Goal: Task Accomplishment & Management: Complete application form

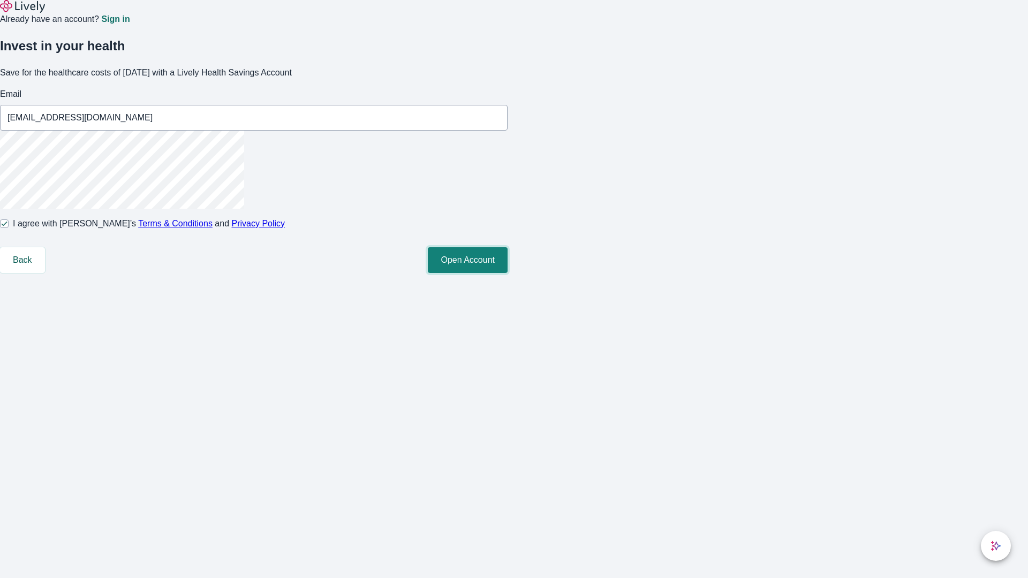
click at [508, 273] on button "Open Account" at bounding box center [468, 260] width 80 height 26
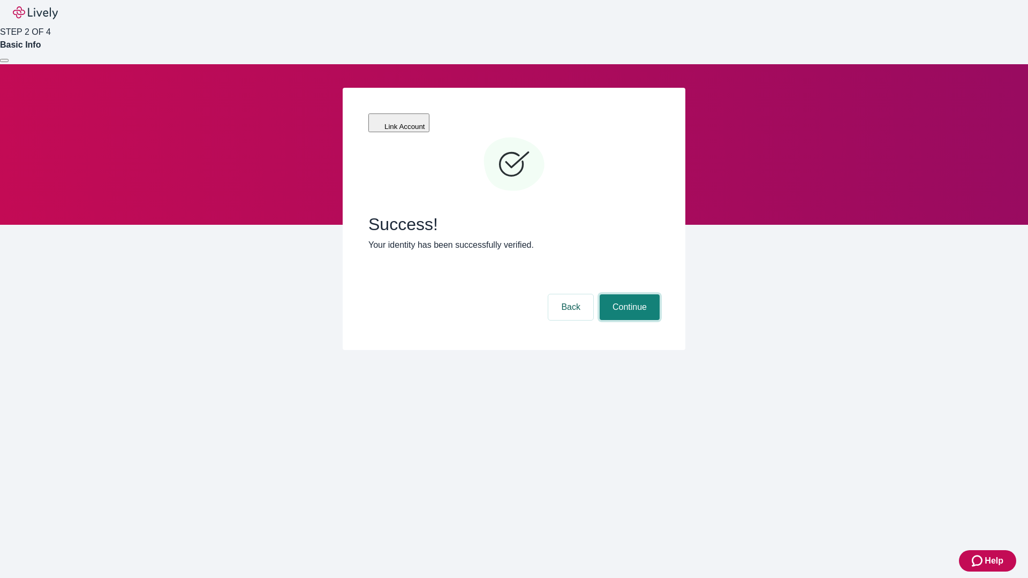
click at [628, 294] on button "Continue" at bounding box center [630, 307] width 60 height 26
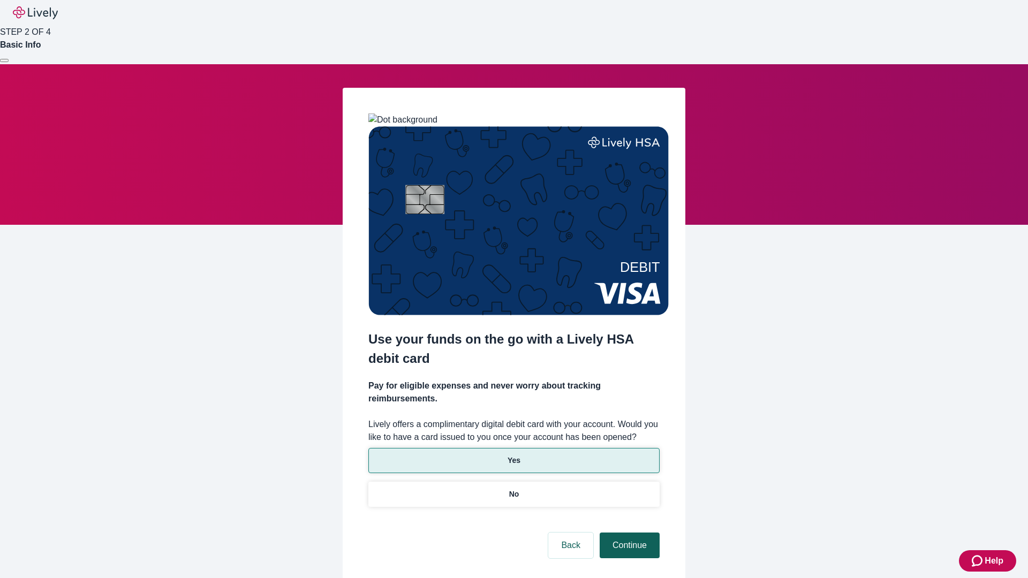
click at [513, 455] on p "Yes" at bounding box center [514, 460] width 13 height 11
click at [628, 533] on button "Continue" at bounding box center [630, 546] width 60 height 26
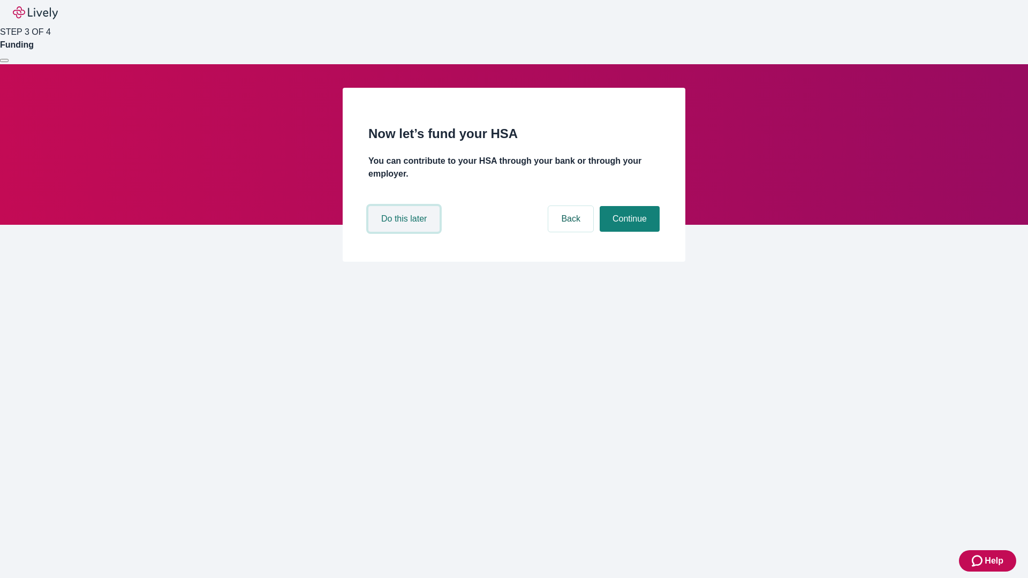
click at [405, 232] on button "Do this later" at bounding box center [403, 219] width 71 height 26
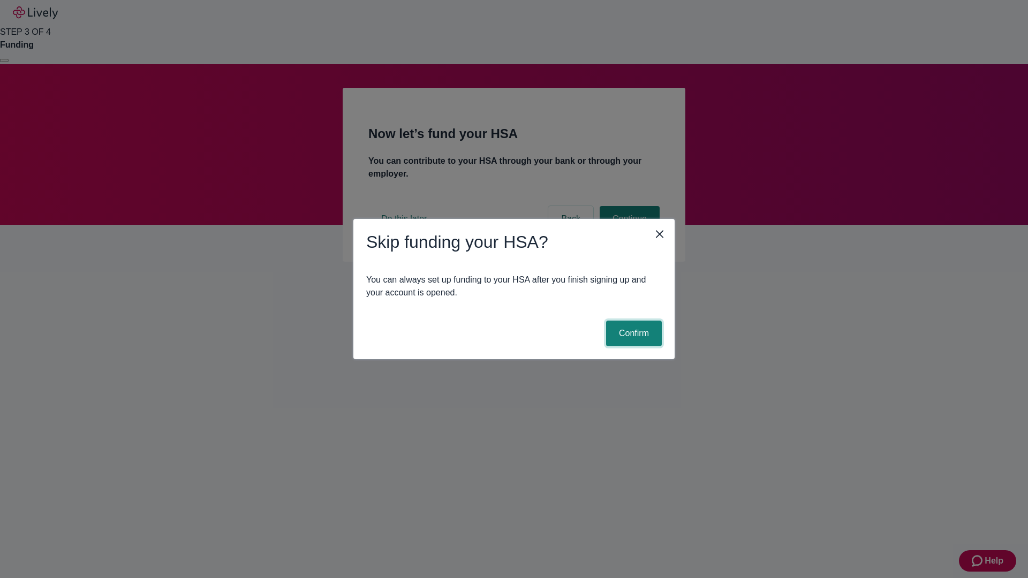
click at [632, 334] on button "Confirm" at bounding box center [634, 334] width 56 height 26
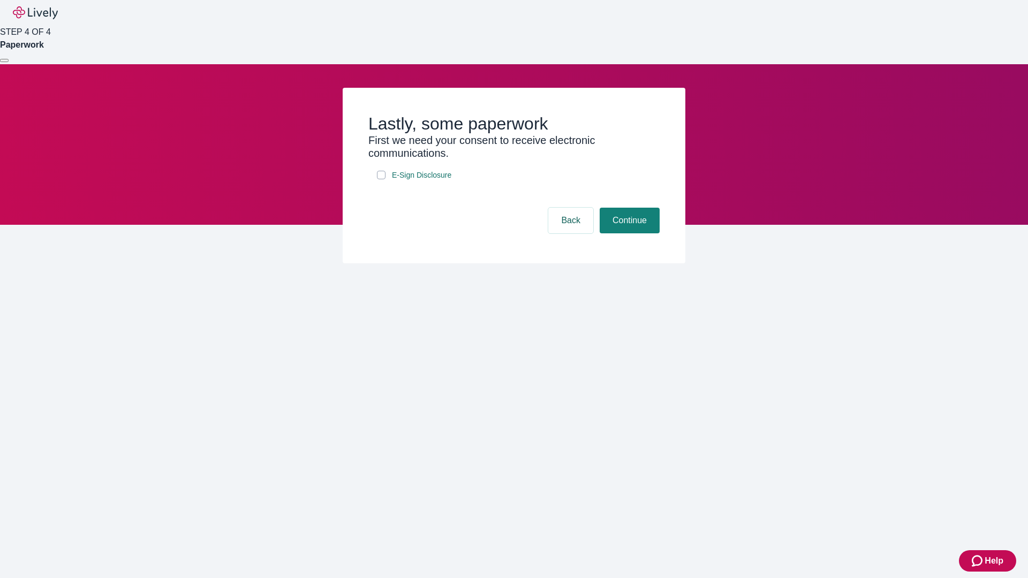
click at [381, 179] on input "E-Sign Disclosure" at bounding box center [381, 175] width 9 height 9
checkbox input "true"
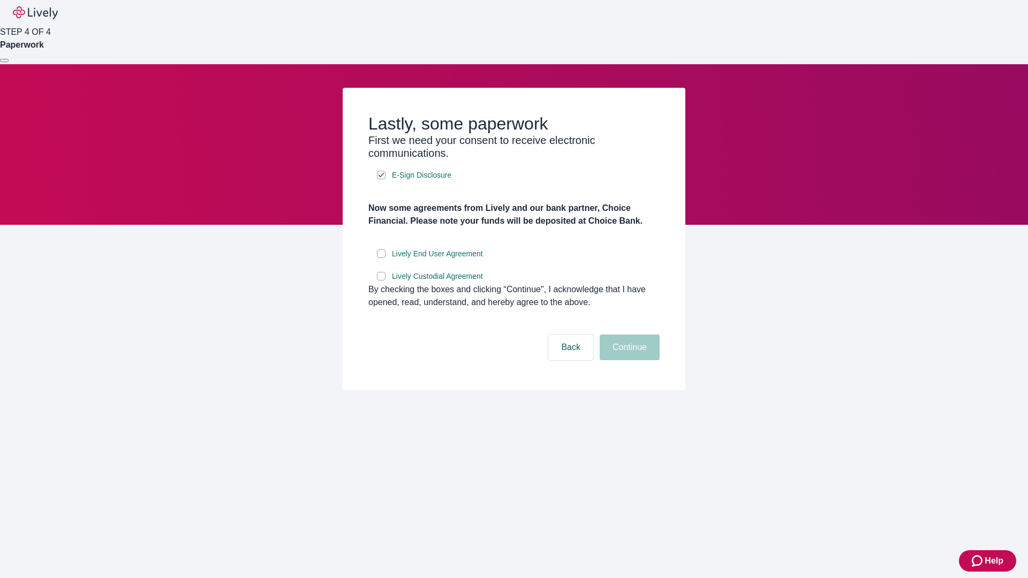
click at [381, 258] on input "Lively End User Agreement" at bounding box center [381, 253] width 9 height 9
checkbox input "true"
click at [381, 281] on input "Lively Custodial Agreement" at bounding box center [381, 276] width 9 height 9
checkbox input "true"
click at [628, 360] on button "Continue" at bounding box center [630, 348] width 60 height 26
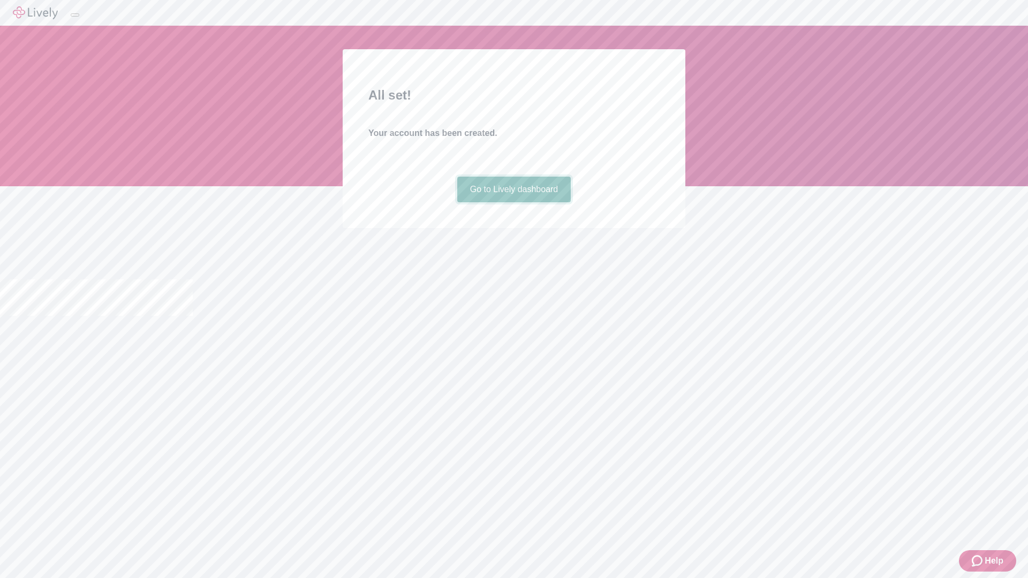
click at [513, 202] on link "Go to Lively dashboard" at bounding box center [514, 190] width 114 height 26
